Goal: Browse casually

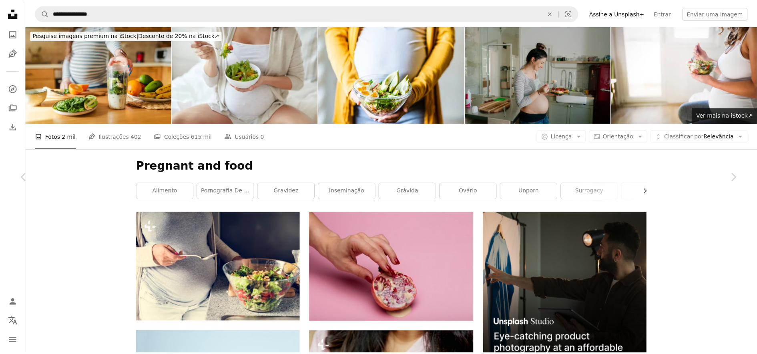
scroll to position [10358, 0]
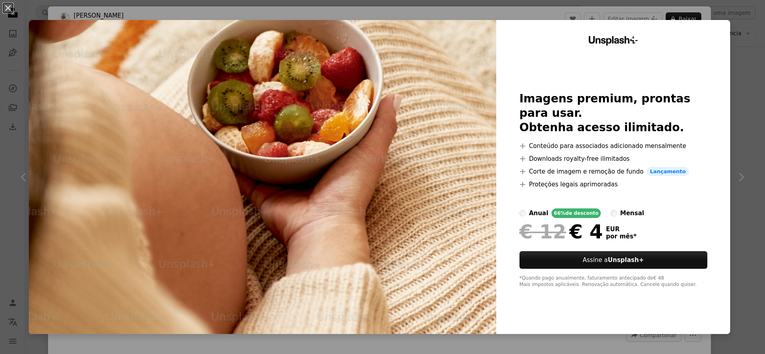
click at [737, 42] on div "An X shape Unsplash+ Imagens premium, prontas para usar. Obtenha acesso ilimita…" at bounding box center [382, 177] width 765 height 354
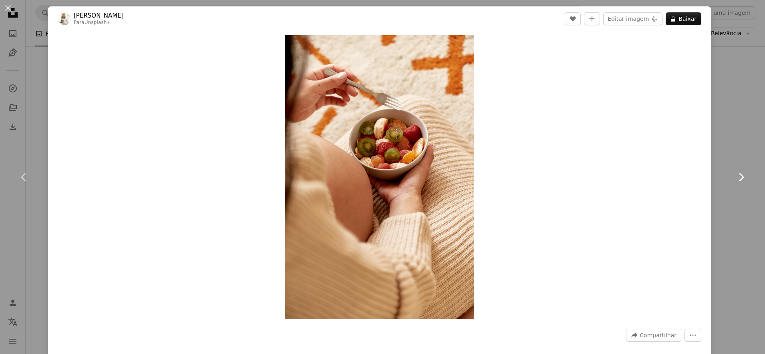
click at [736, 174] on icon "Chevron right" at bounding box center [740, 177] width 13 height 13
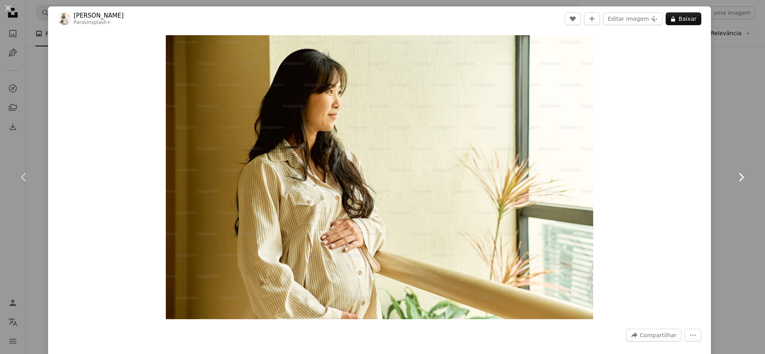
click at [735, 173] on icon "Chevron right" at bounding box center [740, 177] width 13 height 13
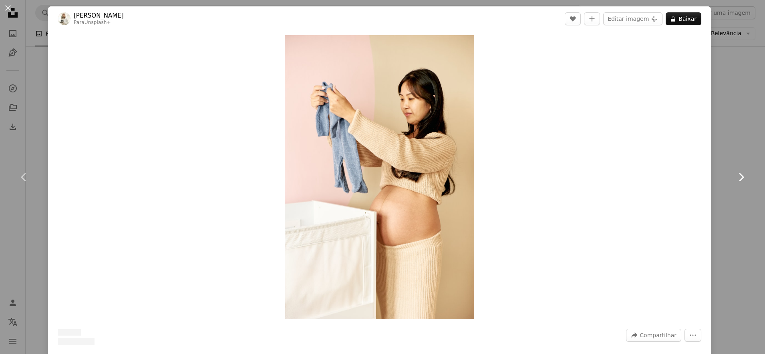
click at [735, 173] on icon "Chevron right" at bounding box center [740, 177] width 13 height 13
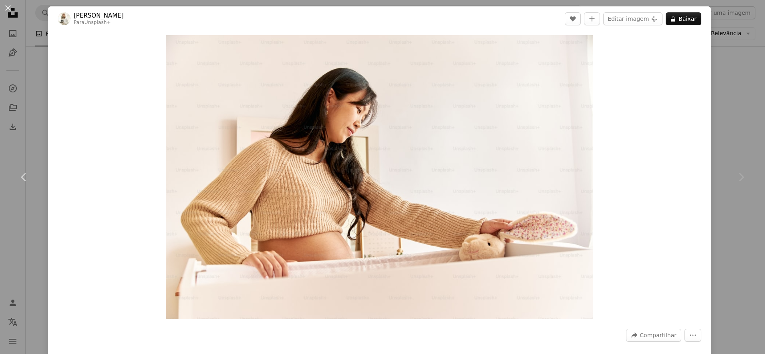
click at [724, 161] on div "Chevron right" at bounding box center [741, 177] width 48 height 77
click at [722, 80] on div "An X shape Chevron left Chevron right [PERSON_NAME] Para Unsplash+ A heart A pl…" at bounding box center [382, 177] width 765 height 354
